Goal: Task Accomplishment & Management: Complete application form

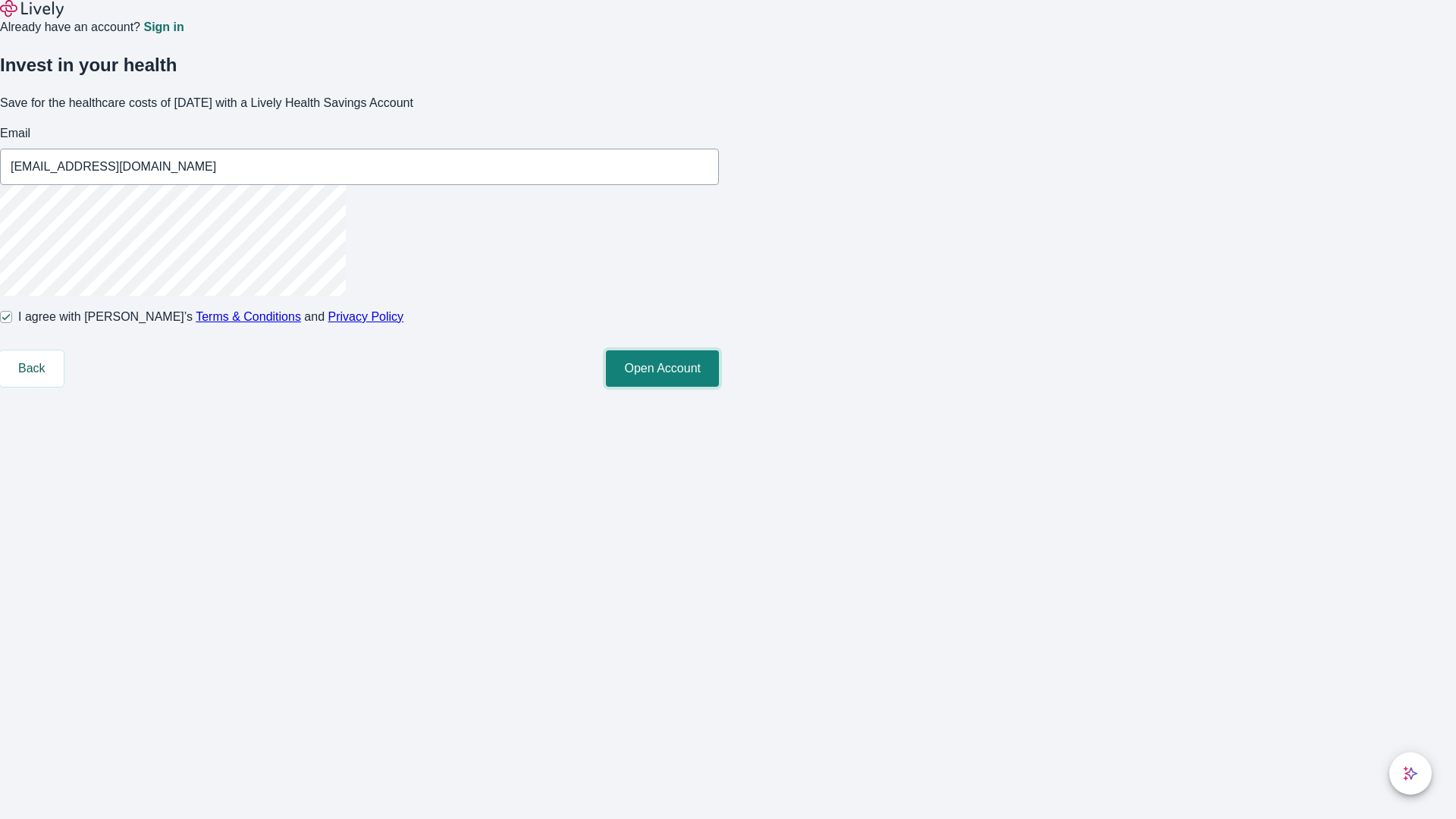
click at [718, 387] on button "Open Account" at bounding box center [662, 368] width 113 height 37
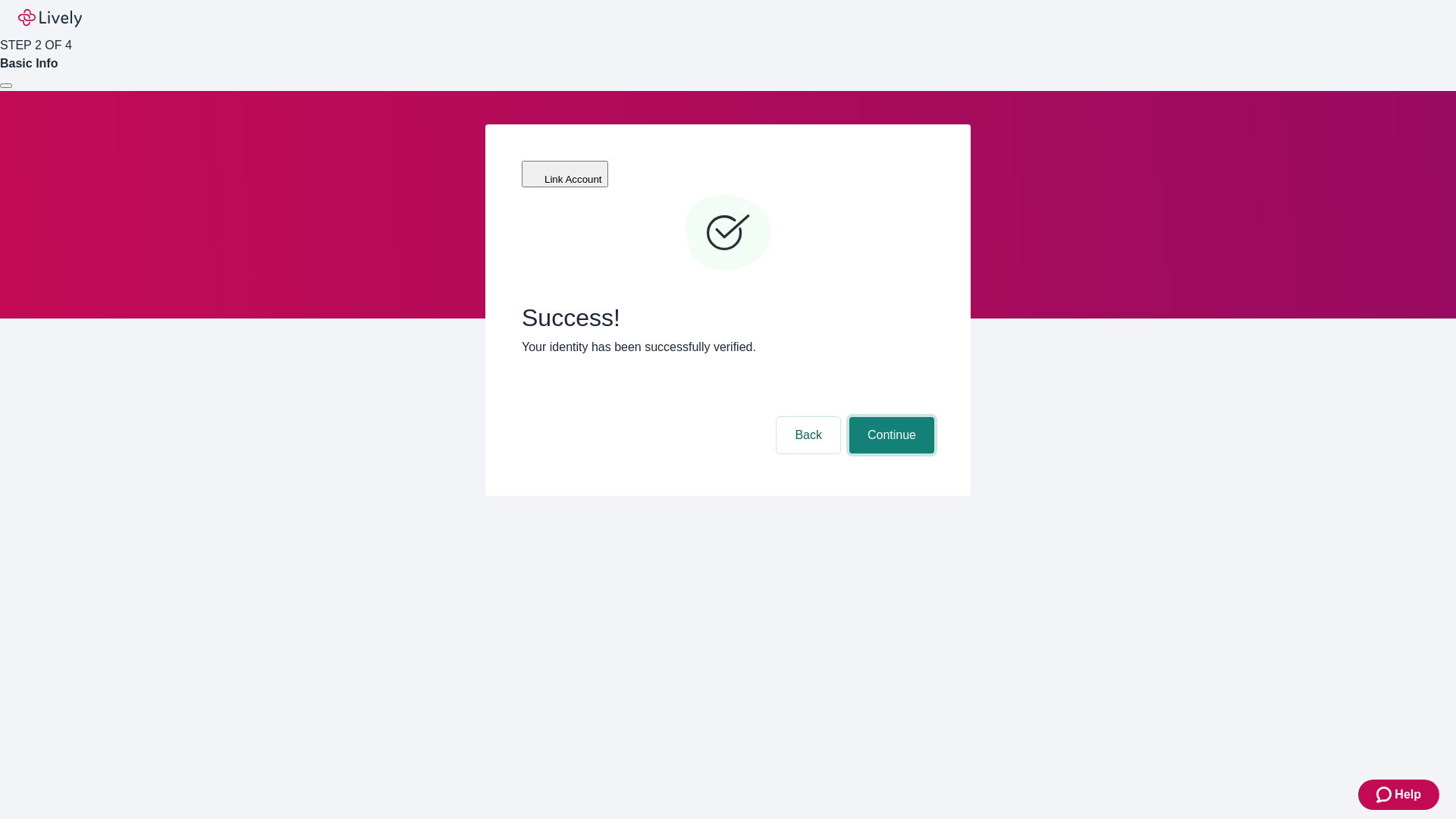
click at [889, 417] on button "Continue" at bounding box center [891, 435] width 85 height 37
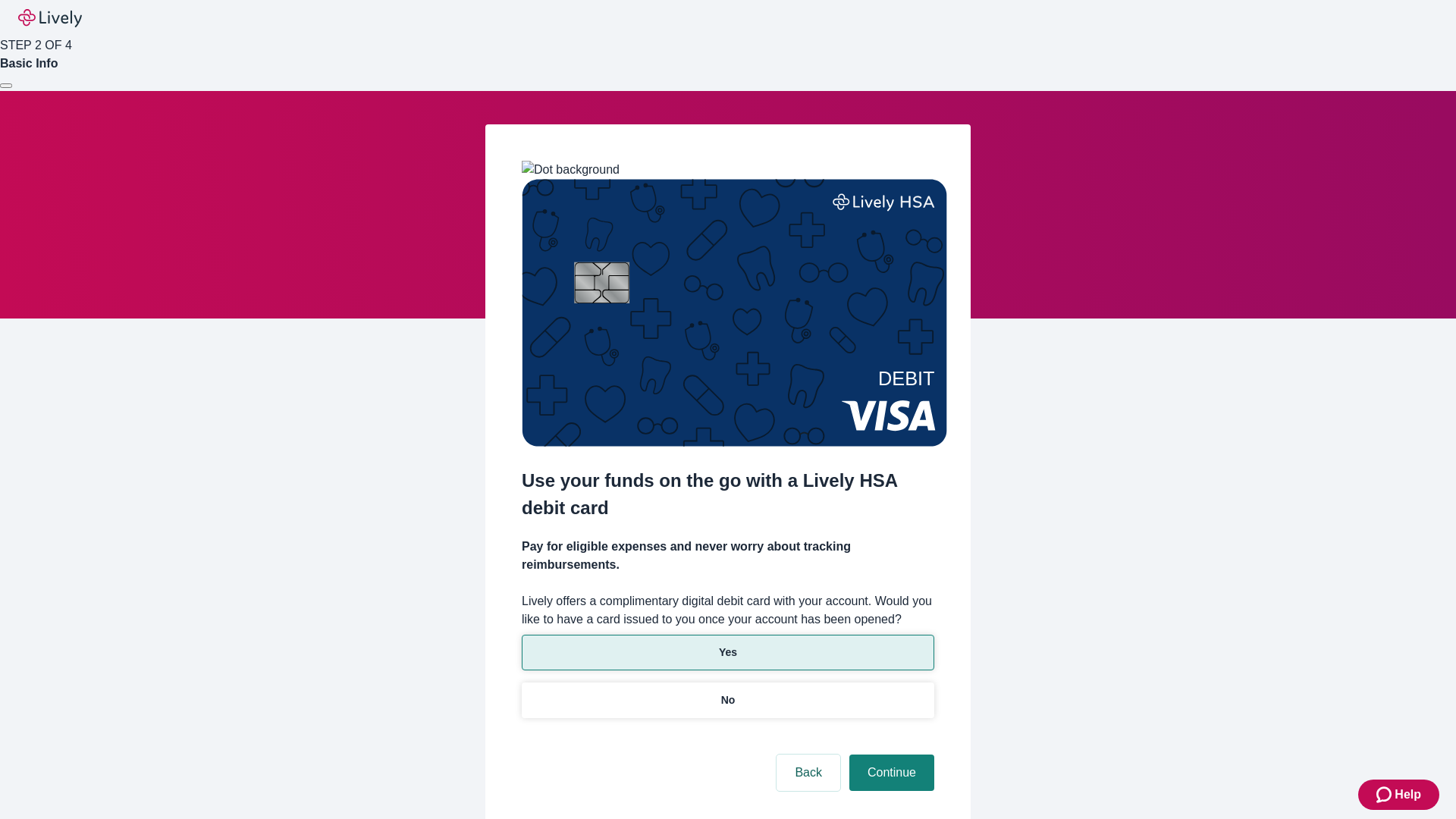
click at [727, 644] on p "Yes" at bounding box center [728, 652] width 18 height 16
click at [889, 754] on button "Continue" at bounding box center [891, 772] width 85 height 37
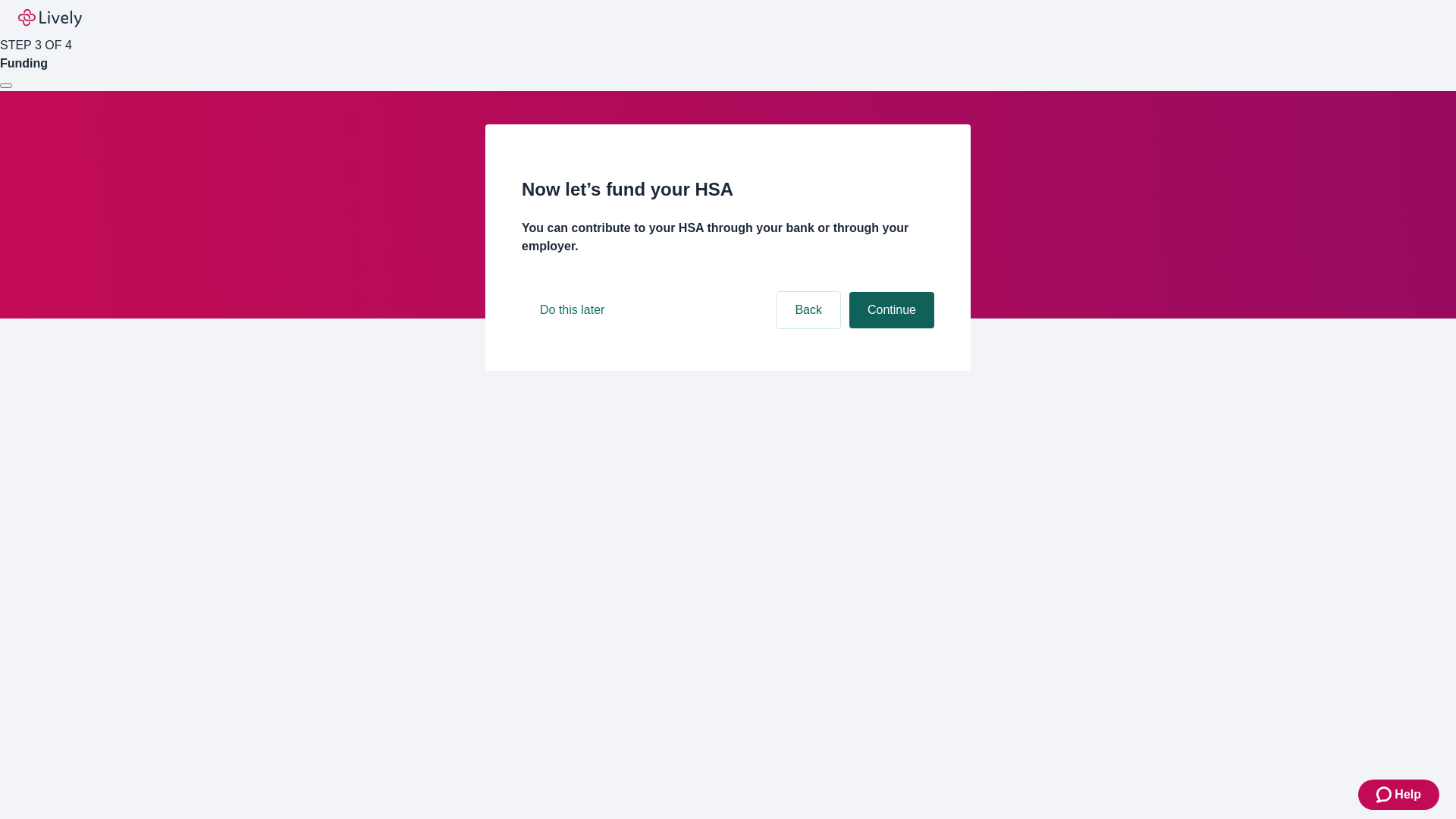
click at [889, 328] on button "Continue" at bounding box center [891, 310] width 85 height 37
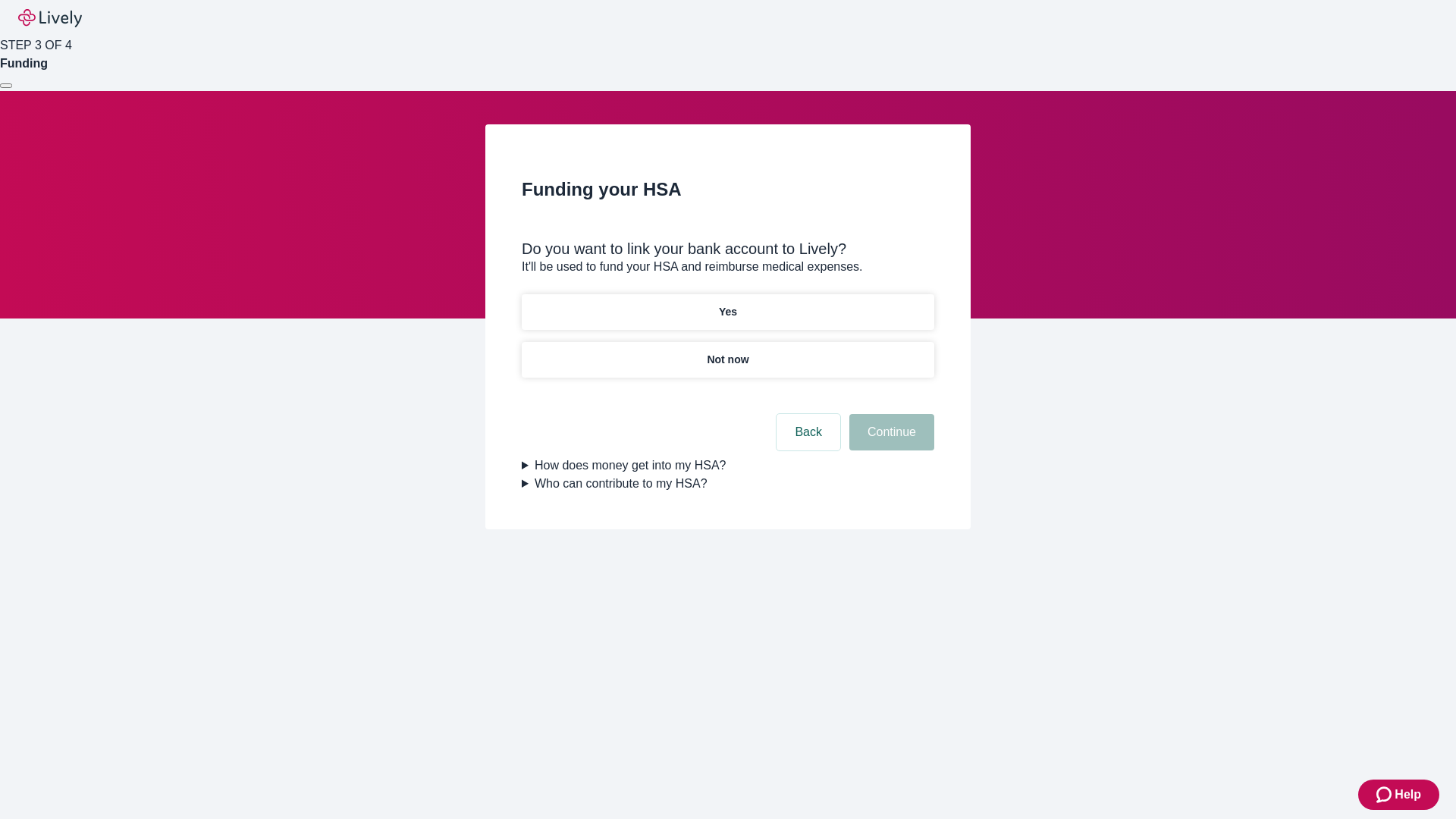
click at [727, 352] on p "Not now" at bounding box center [728, 359] width 42 height 16
click at [889, 442] on button "Continue" at bounding box center [891, 432] width 85 height 37
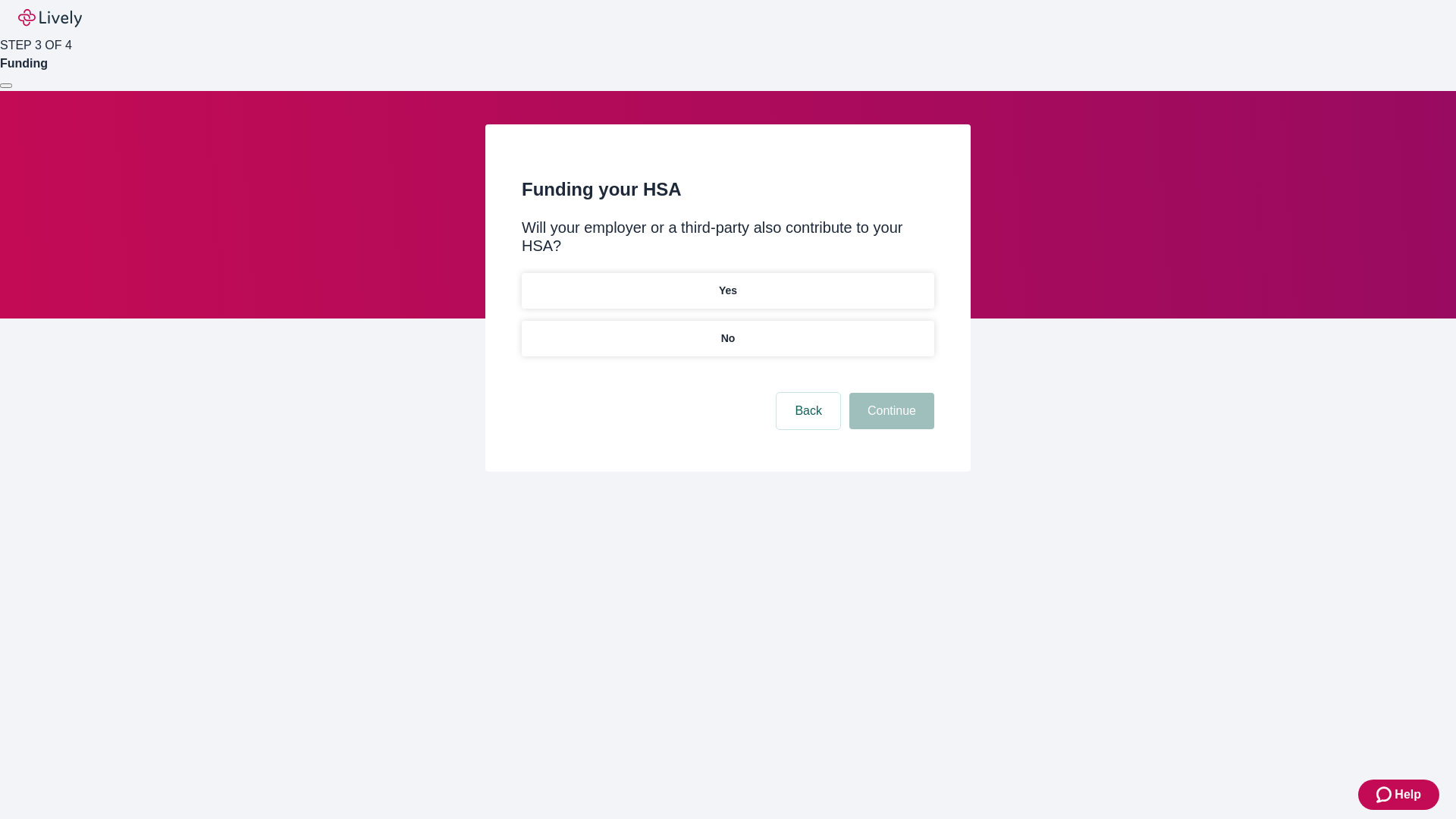
click at [727, 331] on p "No" at bounding box center [728, 338] width 14 height 16
click at [889, 392] on button "Continue" at bounding box center [891, 411] width 85 height 37
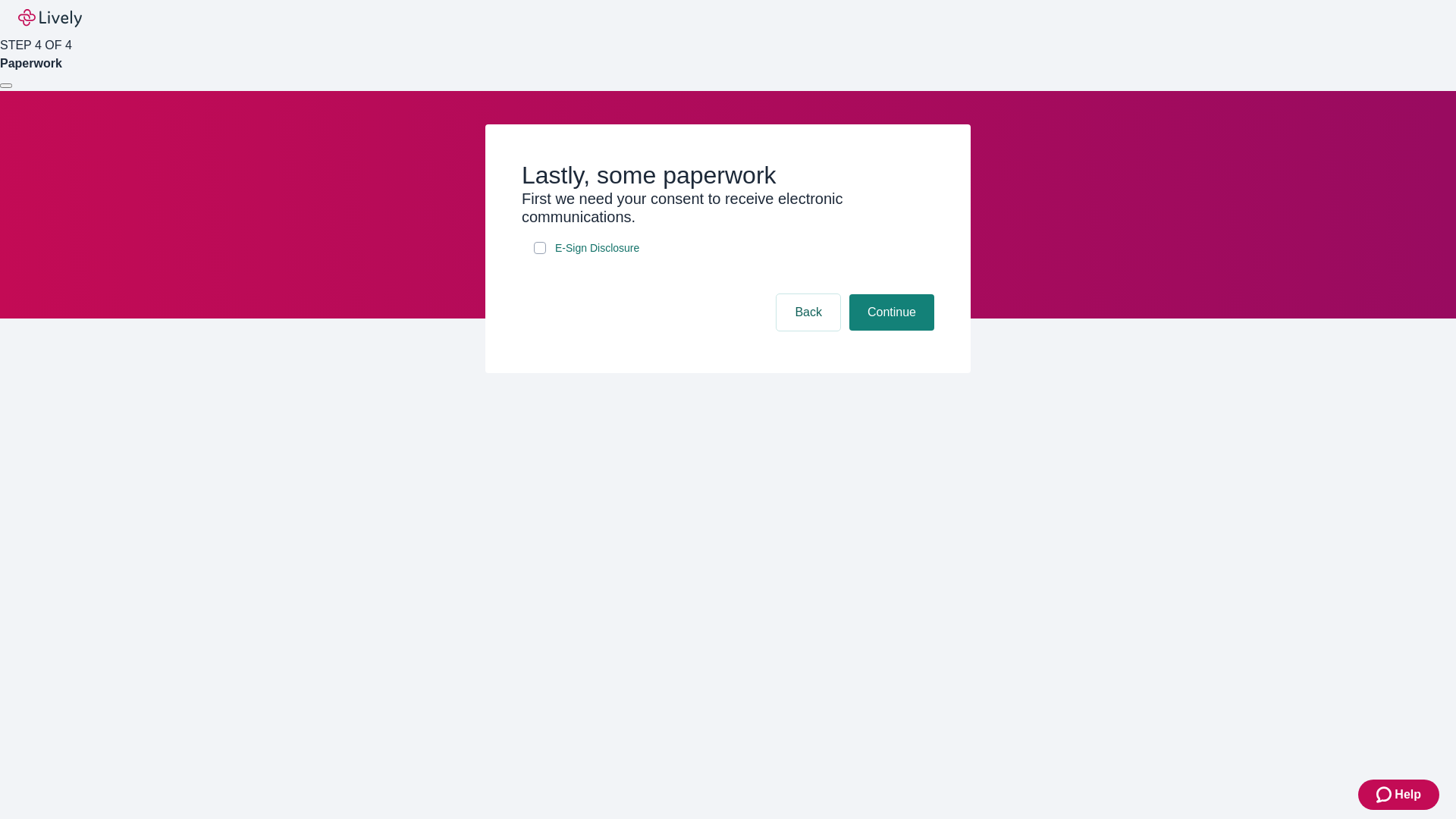
click at [540, 254] on input "E-Sign Disclosure" at bounding box center [540, 248] width 12 height 12
checkbox input "true"
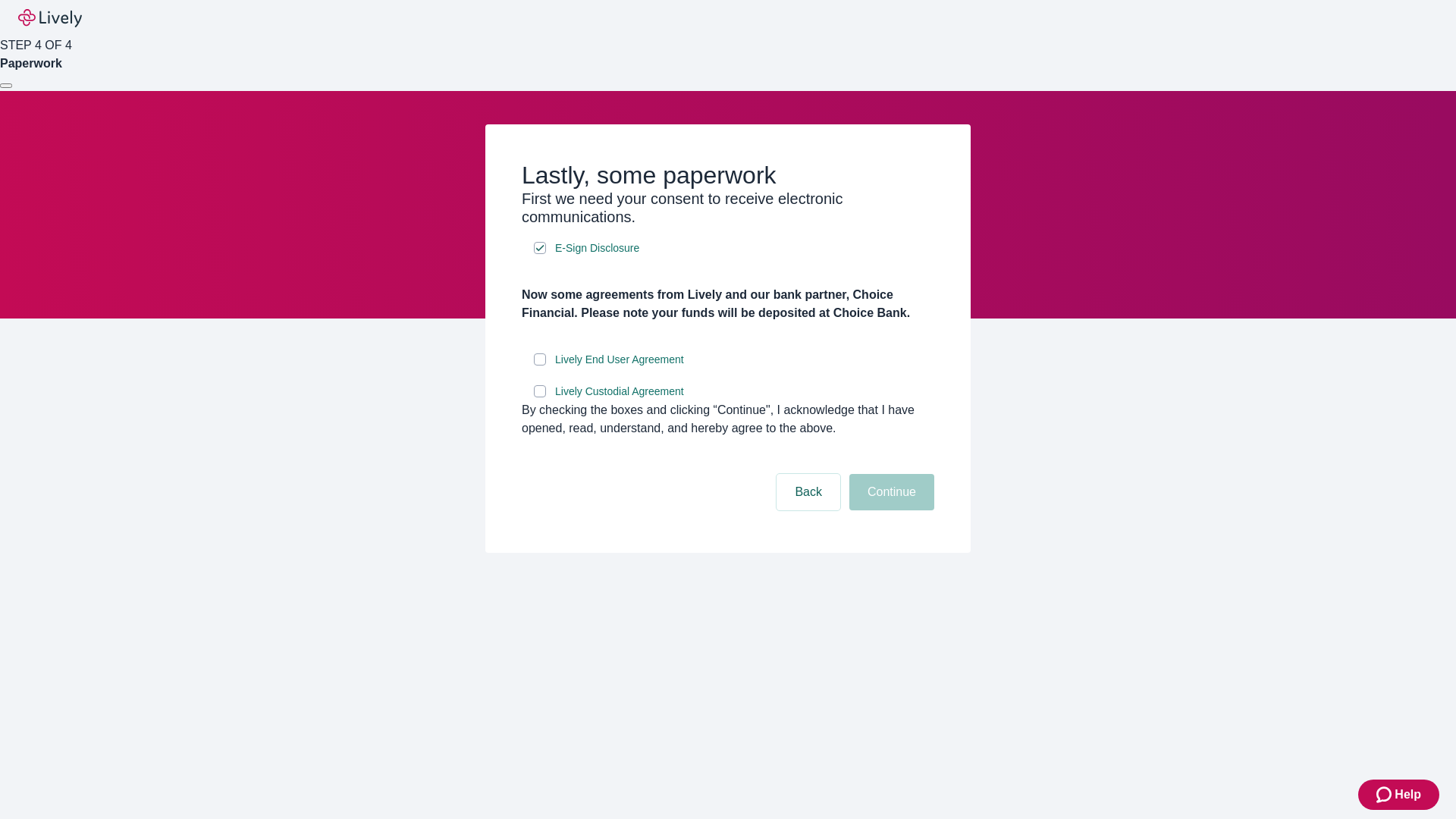
click at [540, 365] on input "Lively End User Agreement" at bounding box center [540, 359] width 12 height 12
checkbox input "true"
click at [540, 397] on input "Lively Custodial Agreement" at bounding box center [540, 391] width 12 height 12
checkbox input "true"
click at [889, 511] on button "Continue" at bounding box center [891, 492] width 85 height 37
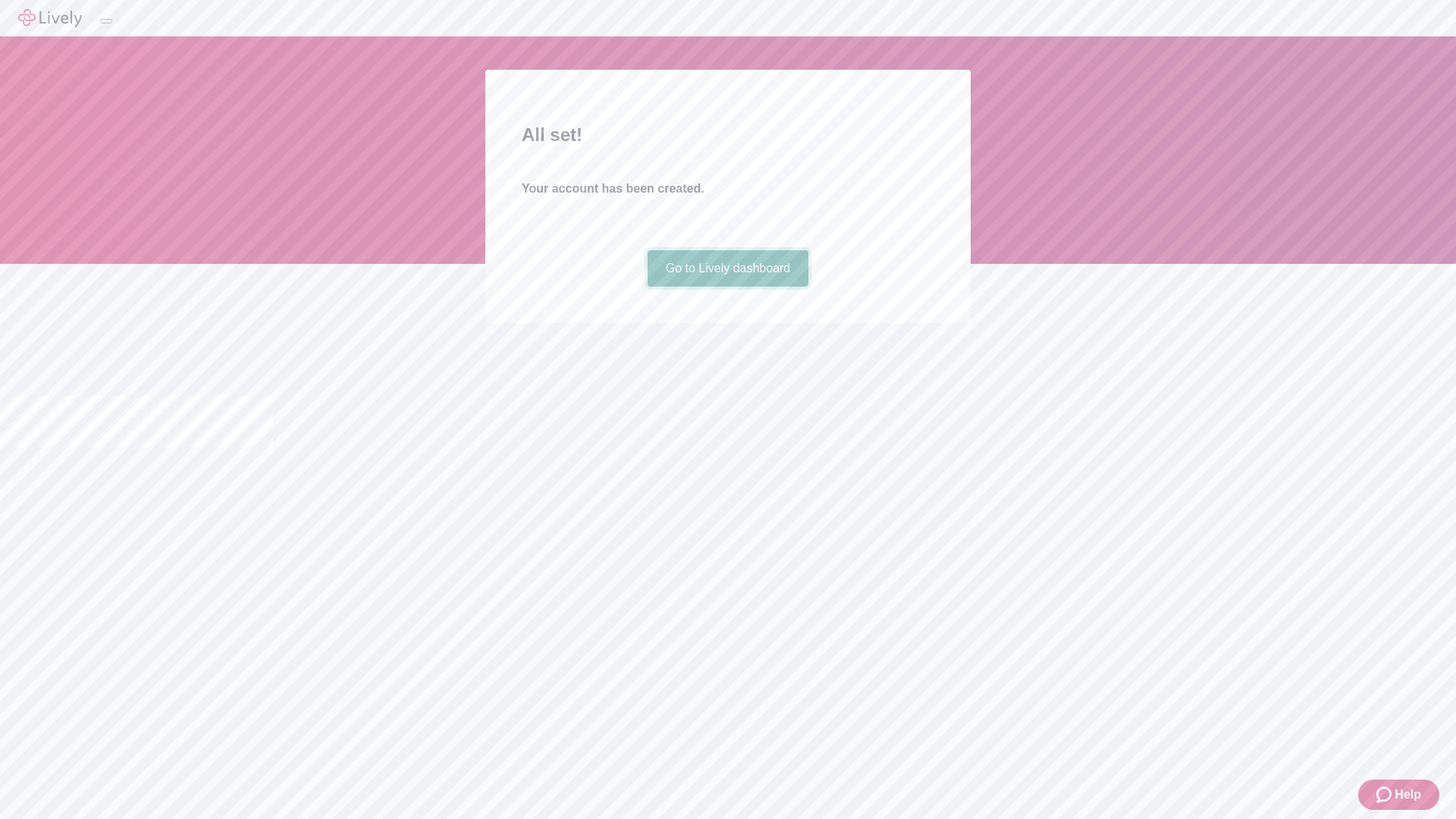
click at [727, 287] on link "Go to Lively dashboard" at bounding box center [728, 269] width 161 height 37
